Goal: Task Accomplishment & Management: Complete application form

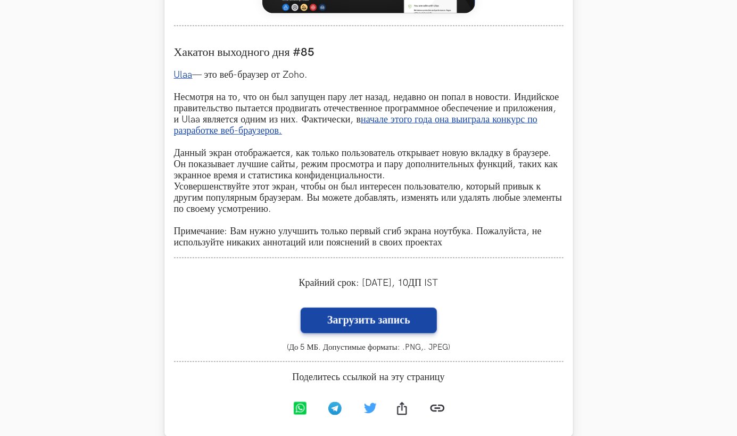
scroll to position [591, 0]
drag, startPoint x: 323, startPoint y: 248, endPoint x: 262, endPoint y: 156, distance: 111.2
click at [262, 156] on p "Ulaa — это веб-браузер от Zoho. Несмотря на то, что он был запущен пару лет наз…" at bounding box center [368, 158] width 389 height 179
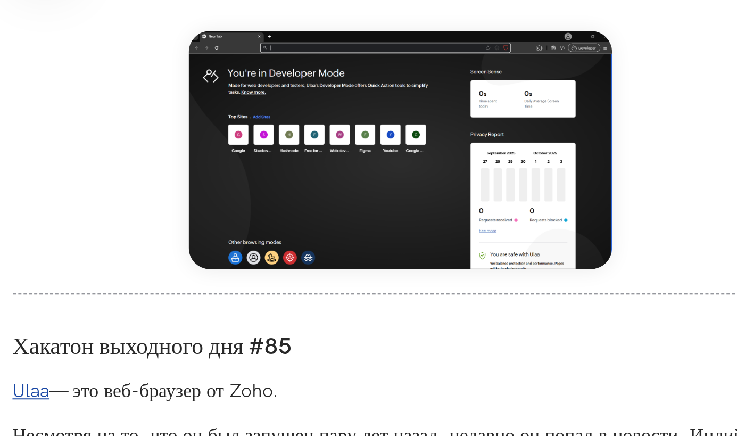
scroll to position [378, 0]
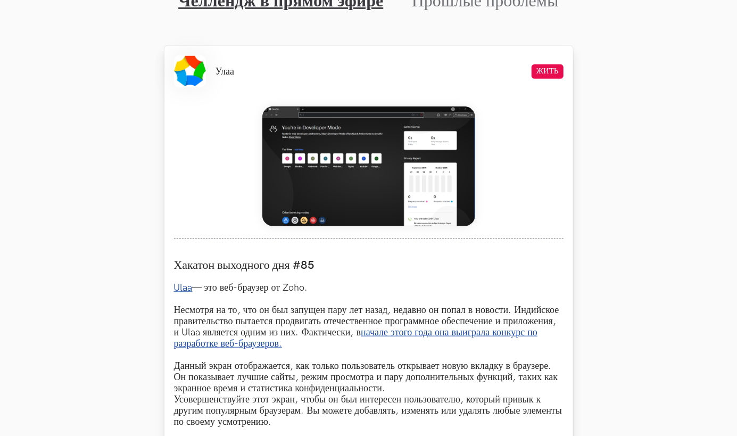
click at [185, 289] on link "Ulaa" at bounding box center [183, 287] width 19 height 11
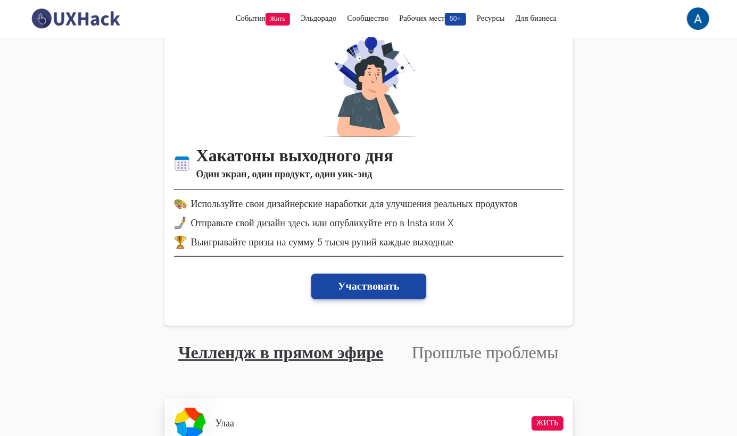
scroll to position [19, 0]
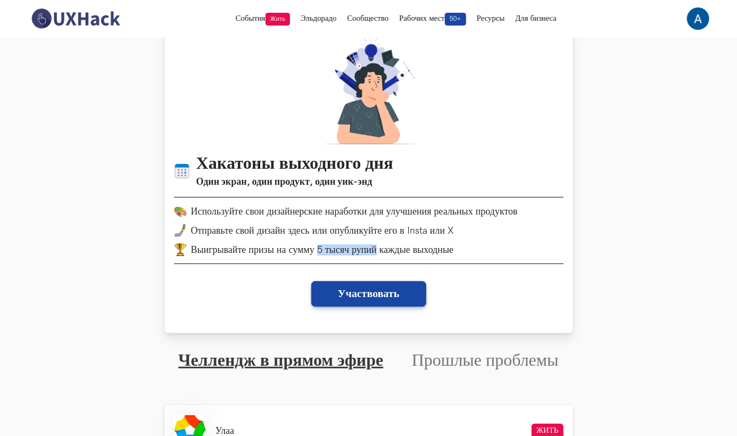
drag, startPoint x: 317, startPoint y: 249, endPoint x: 376, endPoint y: 248, distance: 59.6
click at [376, 248] on font "Выигрывайте призы на сумму 5 тысяч рупий каждые выходные" at bounding box center [322, 249] width 263 height 11
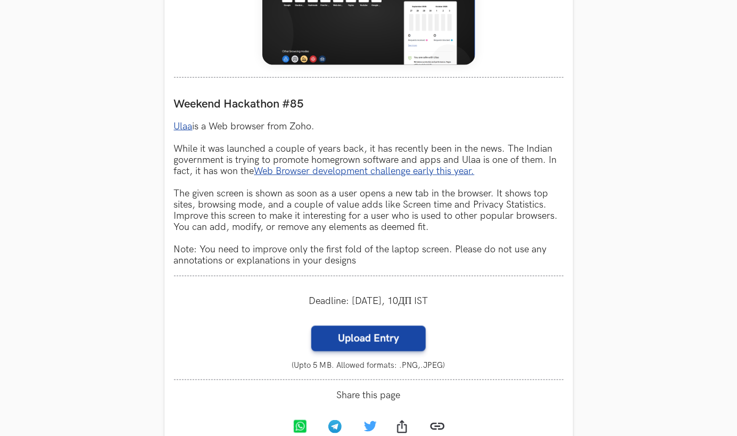
scroll to position [607, 0]
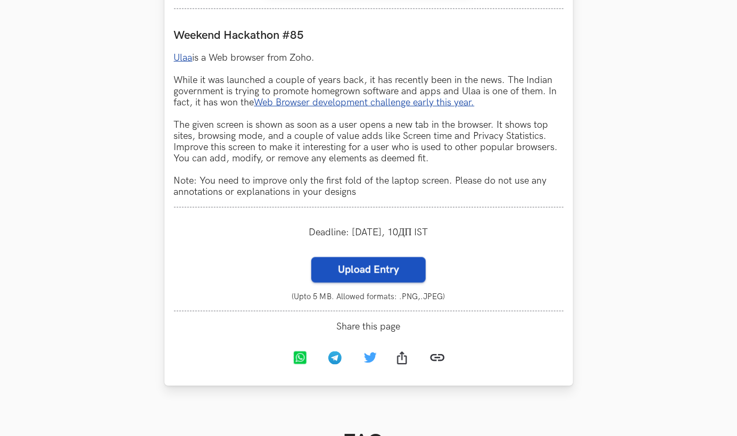
click at [387, 275] on label "Upload Entry" at bounding box center [368, 270] width 114 height 26
click at [311, 257] on input "Upload Entry" at bounding box center [311, 256] width 1 height 1
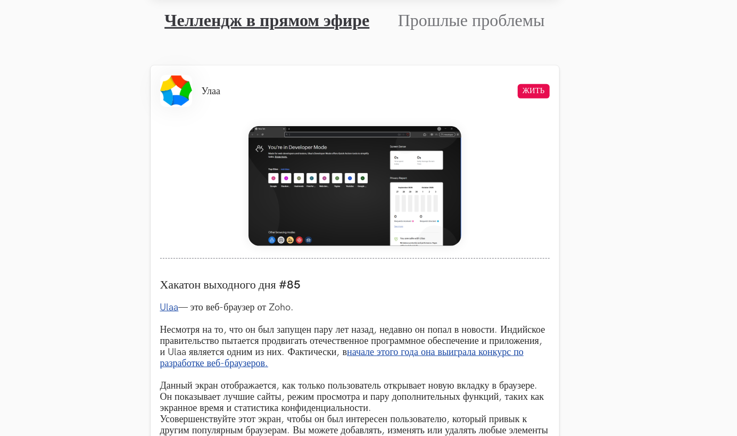
scroll to position [359, 14]
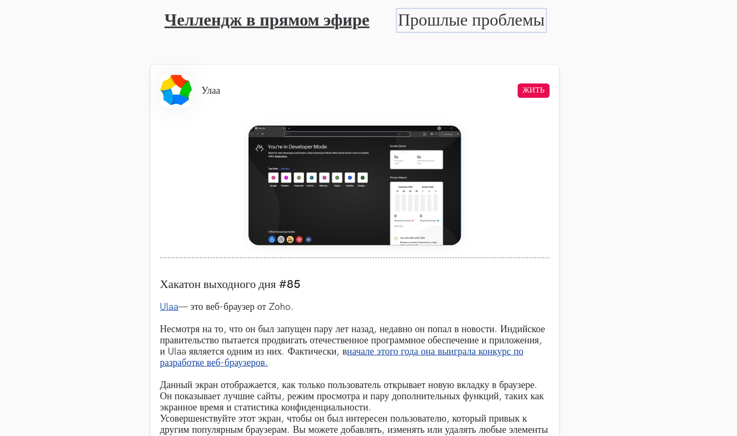
click at [474, 15] on link "Прошлые проблемы" at bounding box center [471, 20] width 147 height 21
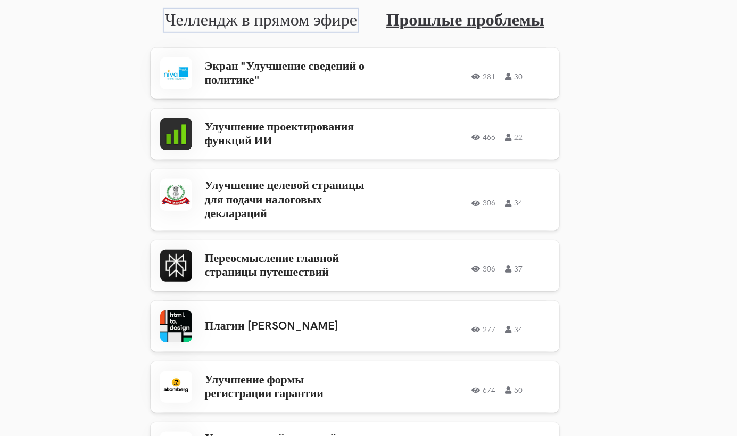
click at [312, 16] on link "Челлендж в прямом эфире" at bounding box center [261, 20] width 192 height 21
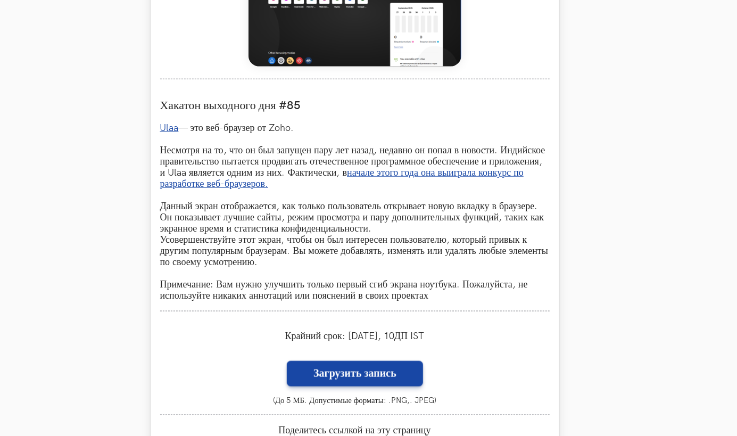
scroll to position [537, 14]
click at [177, 131] on link "Ulaa" at bounding box center [169, 128] width 19 height 11
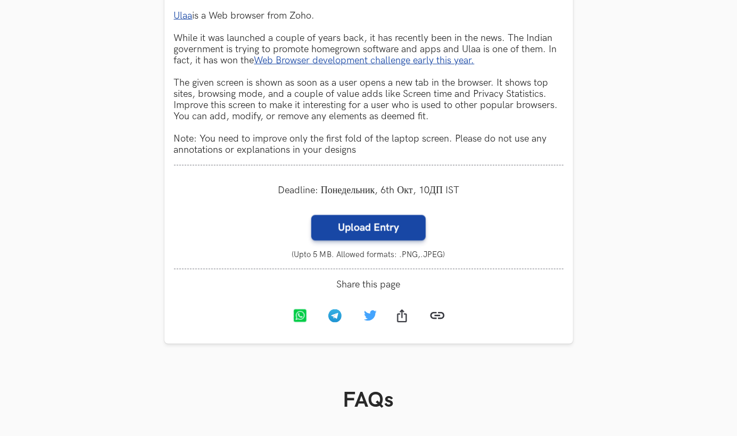
scroll to position [653, 0]
